Goal: Transaction & Acquisition: Purchase product/service

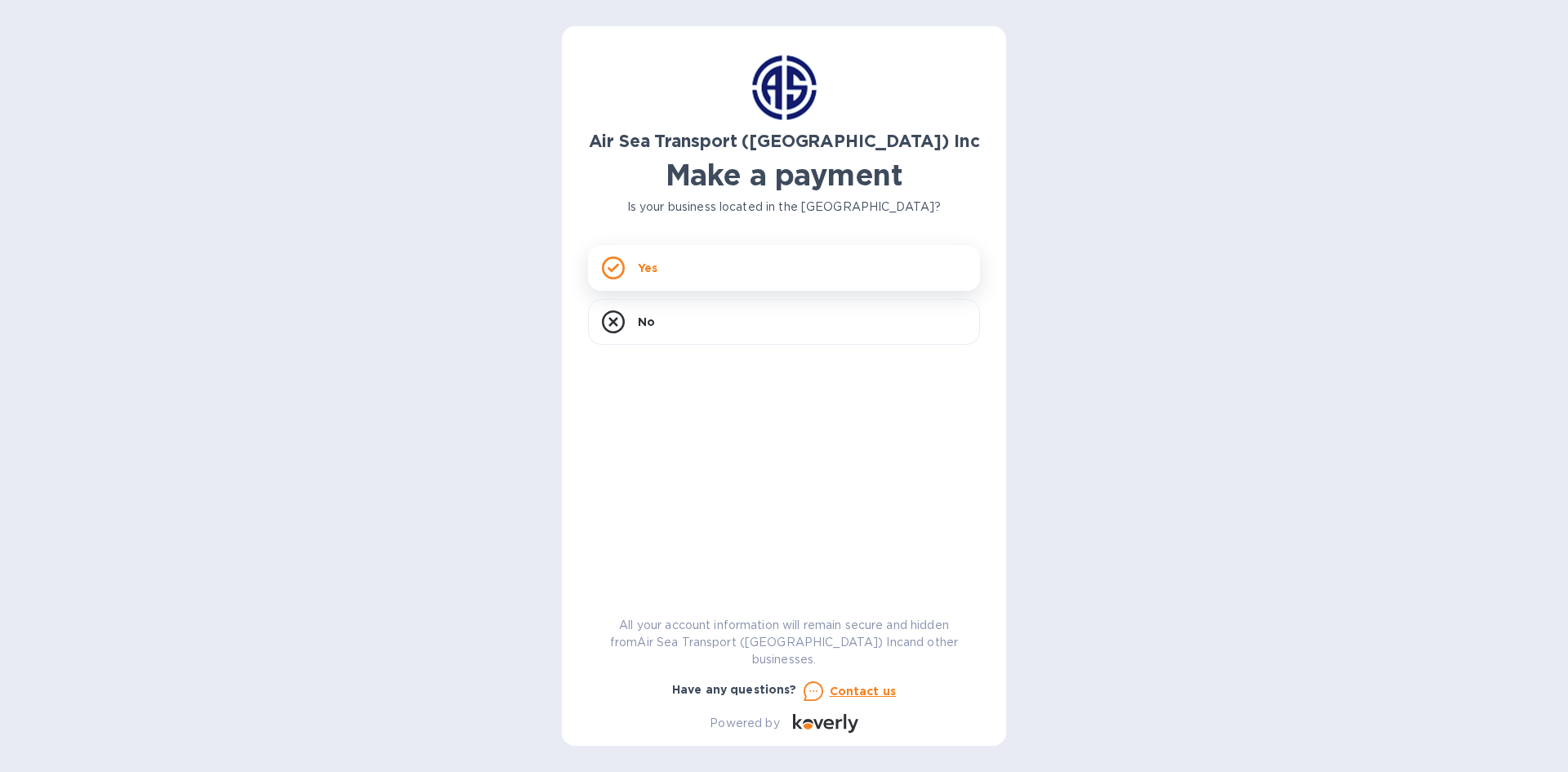
click at [663, 265] on div "Yes" at bounding box center [784, 268] width 392 height 46
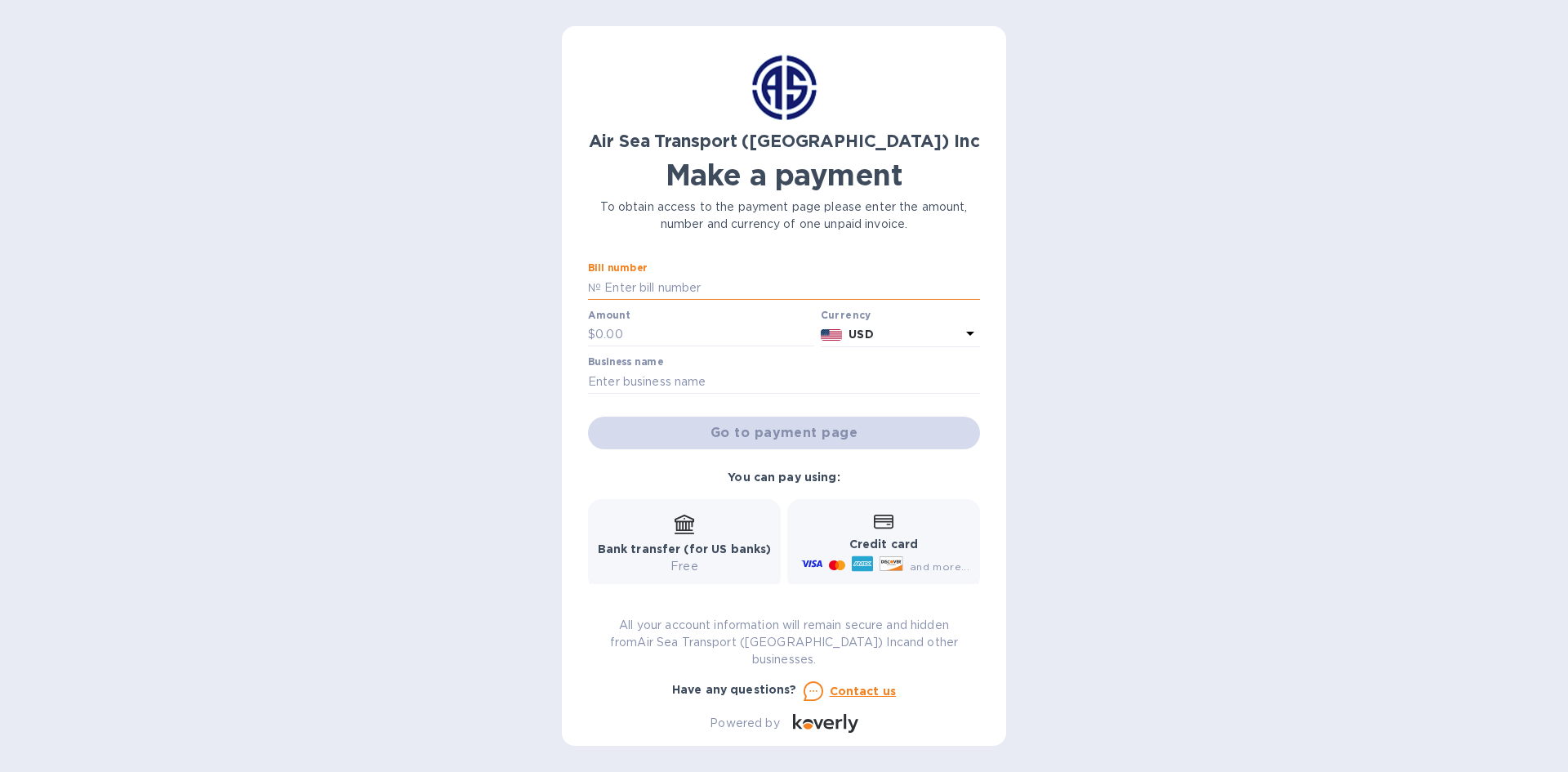
click at [622, 294] on input "text" at bounding box center [790, 287] width 379 height 25
type input "EGLV143562493736"
click at [622, 331] on input "text" at bounding box center [705, 335] width 219 height 25
type input "254.22"
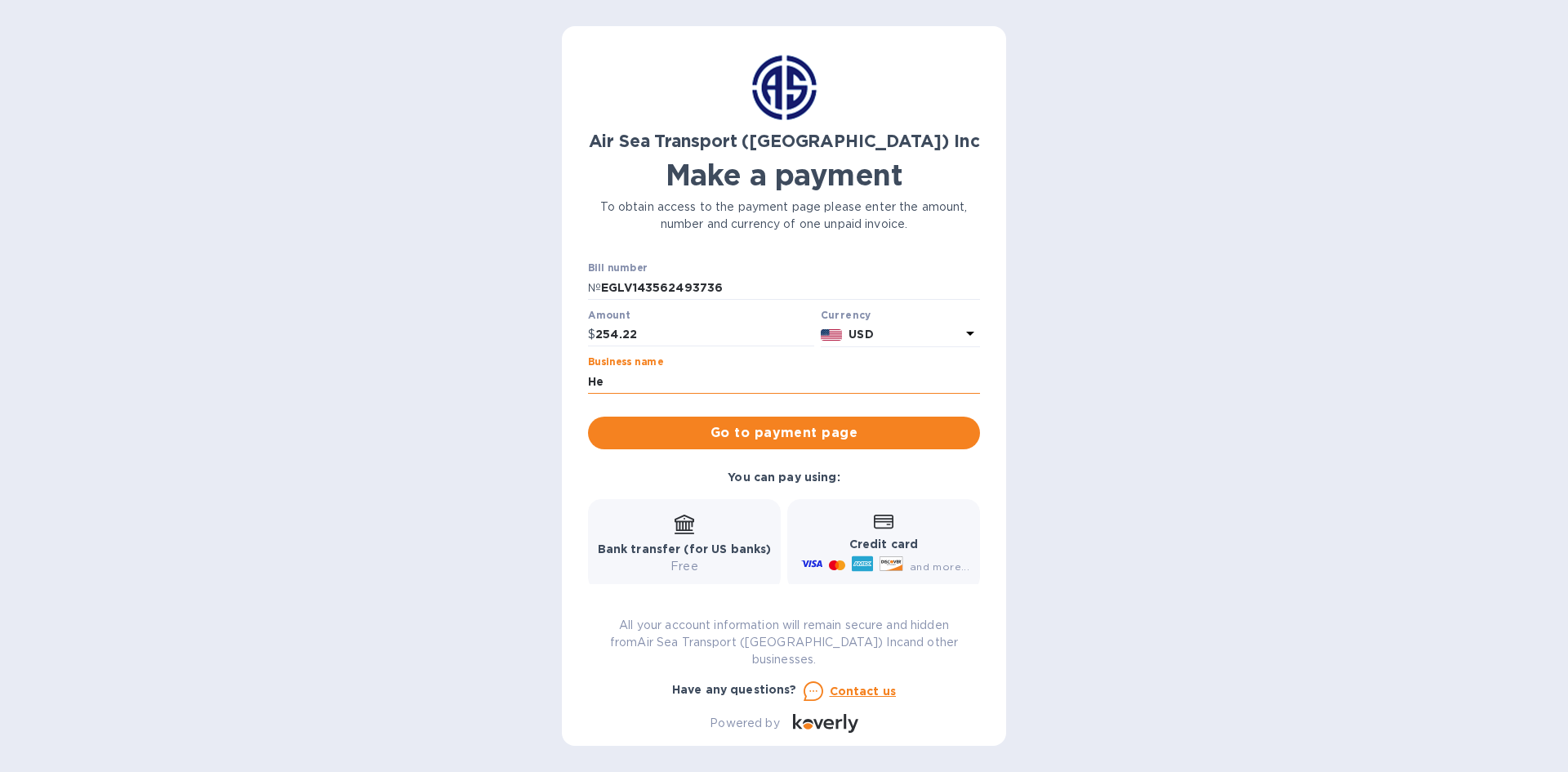
type input "Hepacart Inc"
click at [722, 433] on span "Go to payment page" at bounding box center [784, 432] width 366 height 19
